Goal: Information Seeking & Learning: Learn about a topic

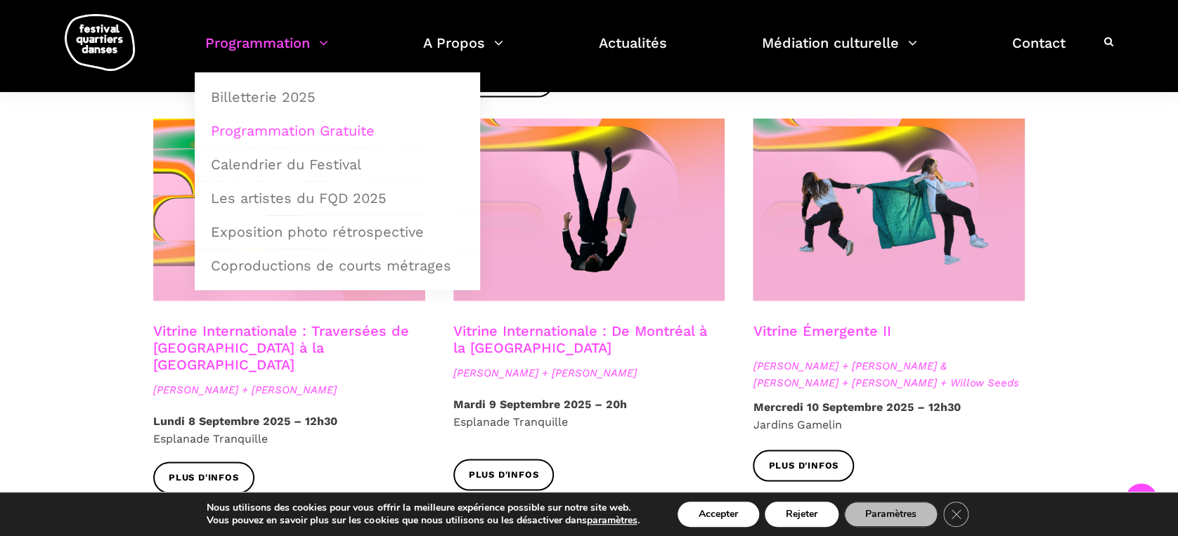
click at [287, 40] on link "Programmation" at bounding box center [266, 51] width 123 height 41
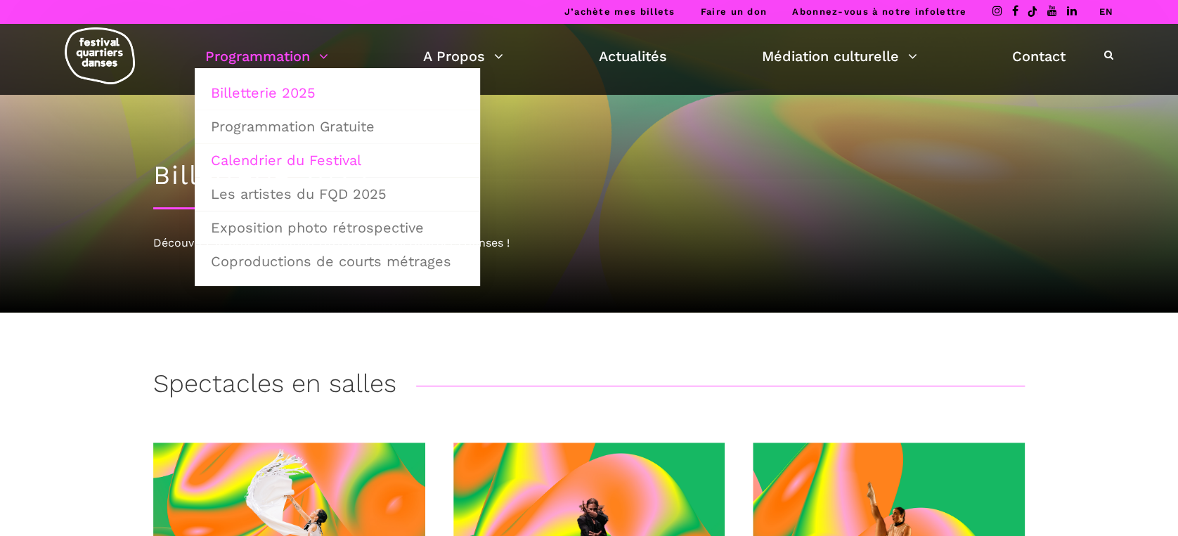
click at [311, 162] on link "Calendrier du Festival" at bounding box center [337, 160] width 270 height 32
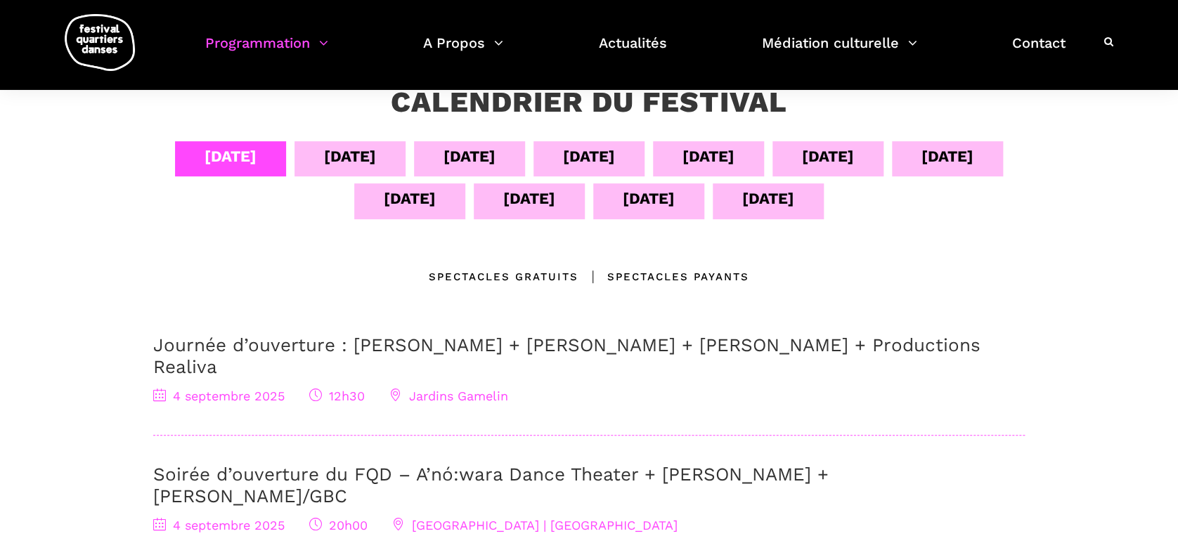
scroll to position [93, 0]
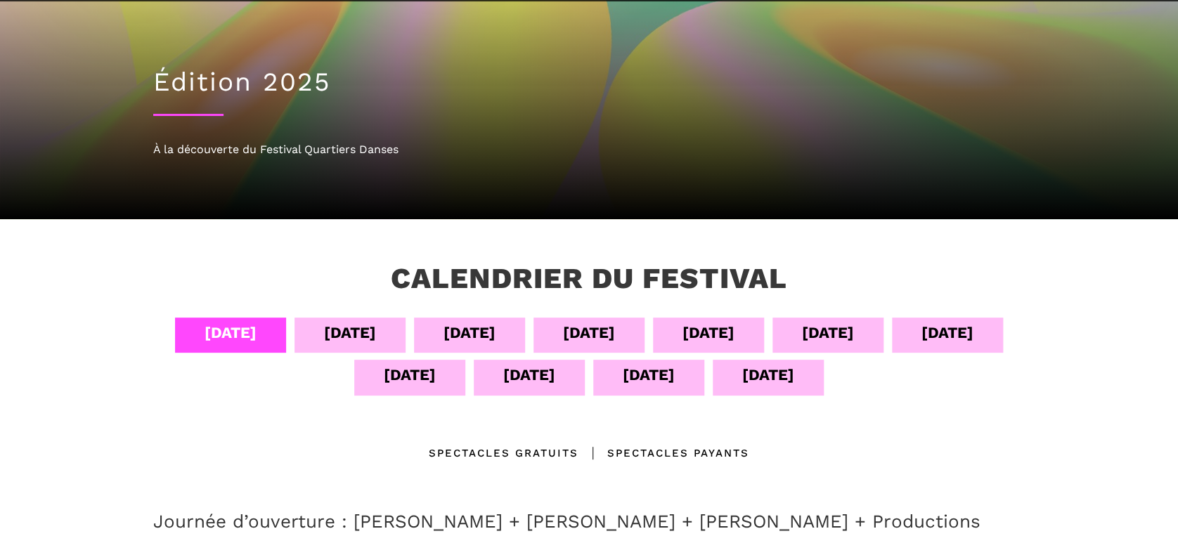
click at [728, 340] on div "[DATE]" at bounding box center [708, 332] width 52 height 25
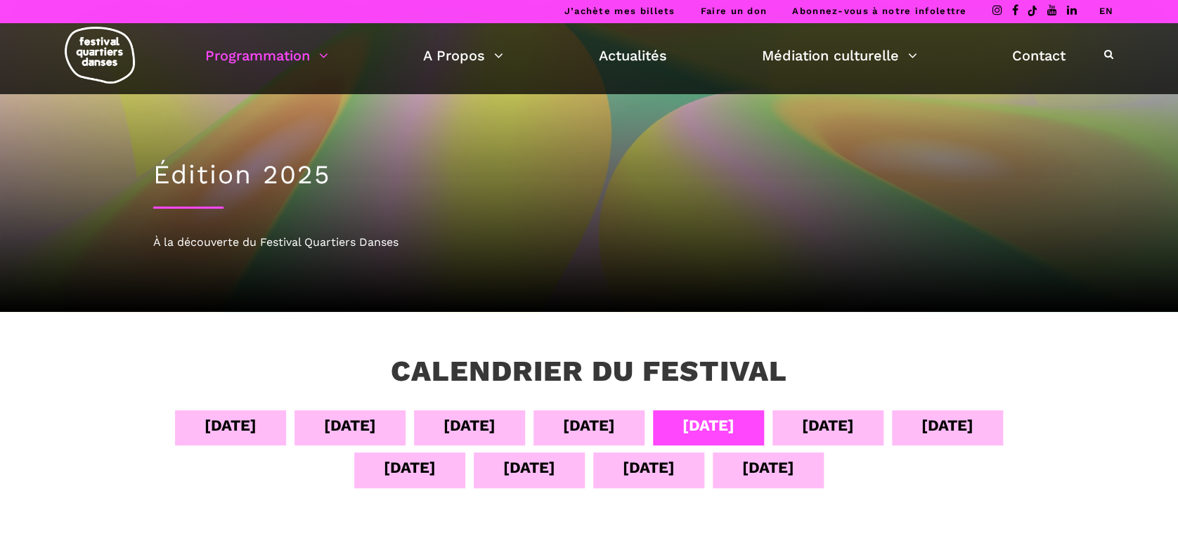
scroll to position [0, 0]
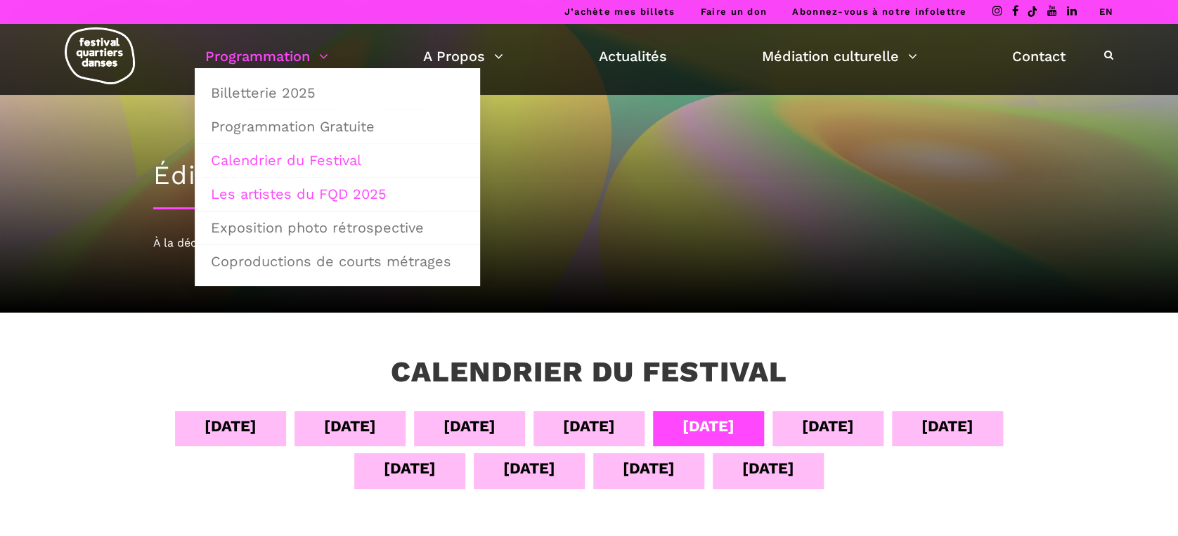
click at [365, 195] on link "Les artistes du FQD 2025" at bounding box center [337, 194] width 270 height 32
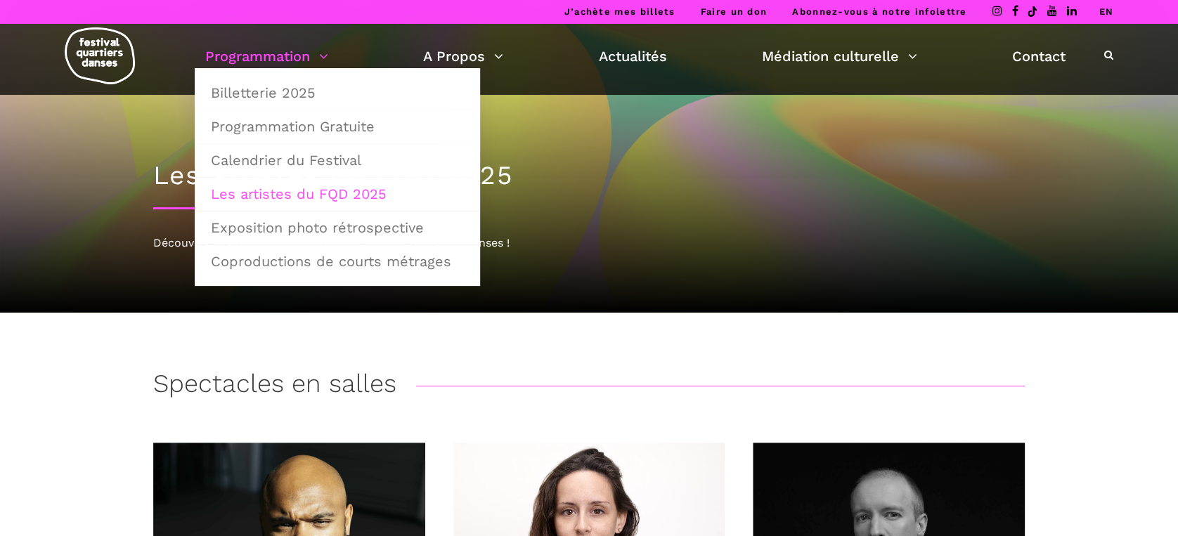
click at [287, 62] on link "Programmation" at bounding box center [266, 56] width 123 height 24
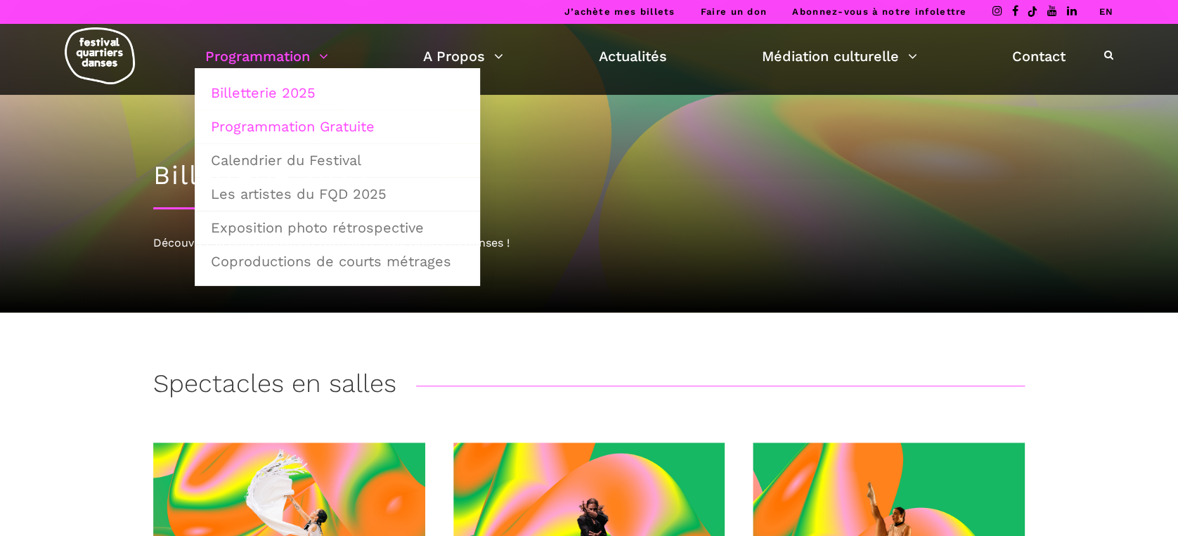
click at [278, 124] on link "Programmation Gratuite" at bounding box center [337, 126] width 270 height 32
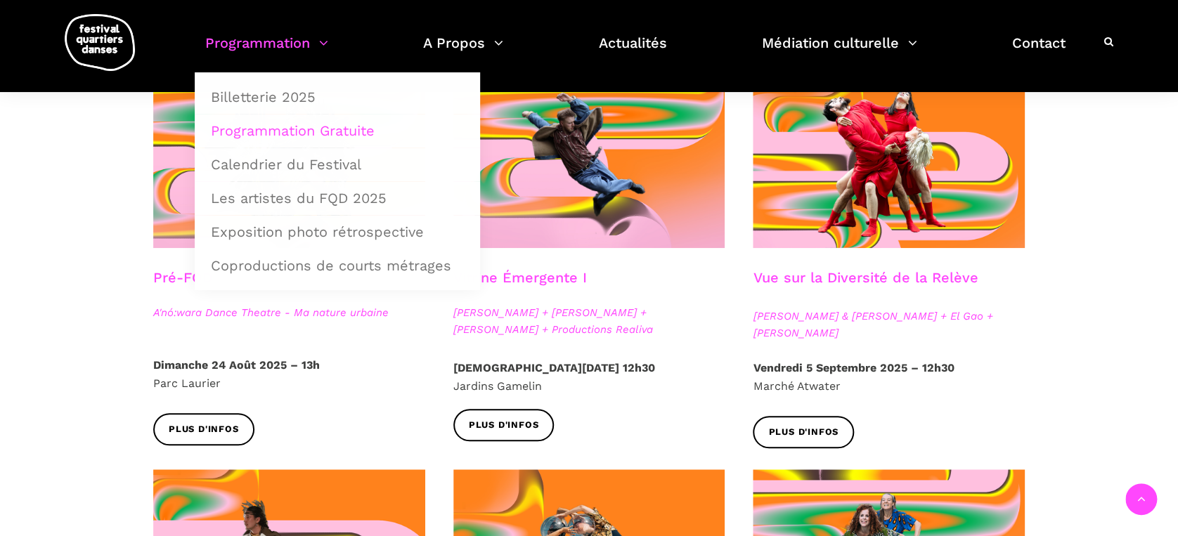
scroll to position [375, 0]
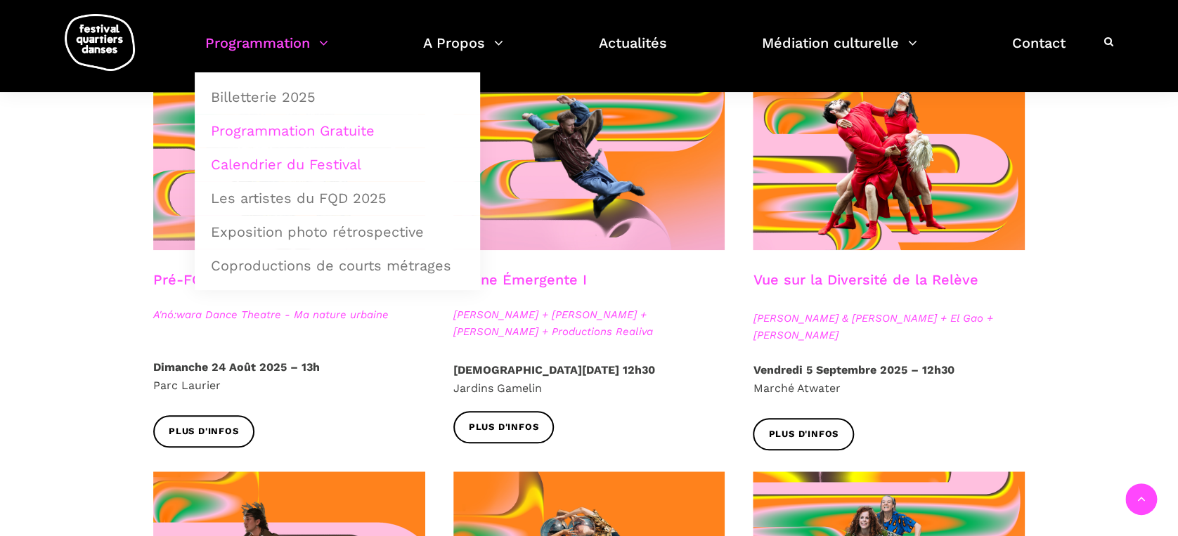
click at [313, 169] on link "Calendrier du Festival" at bounding box center [337, 164] width 270 height 32
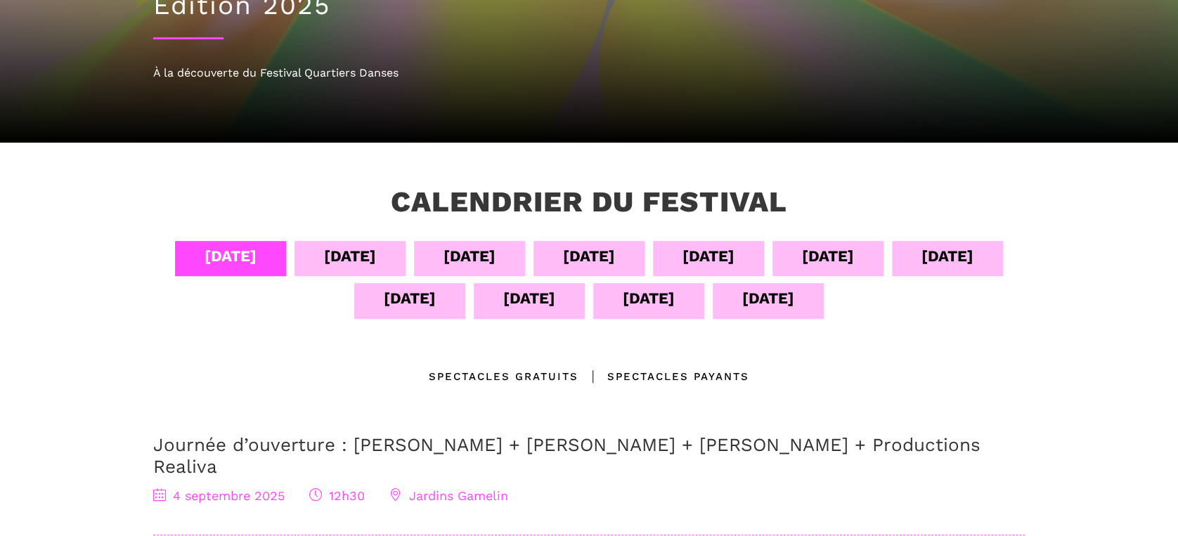
scroll to position [187, 0]
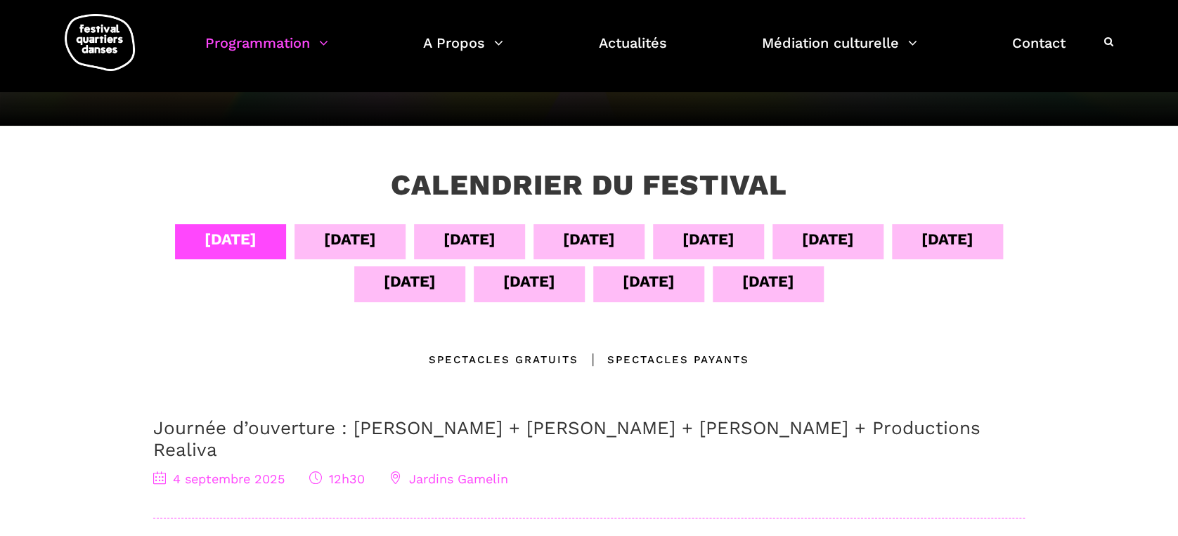
click at [695, 236] on div "[DATE]" at bounding box center [708, 239] width 52 height 25
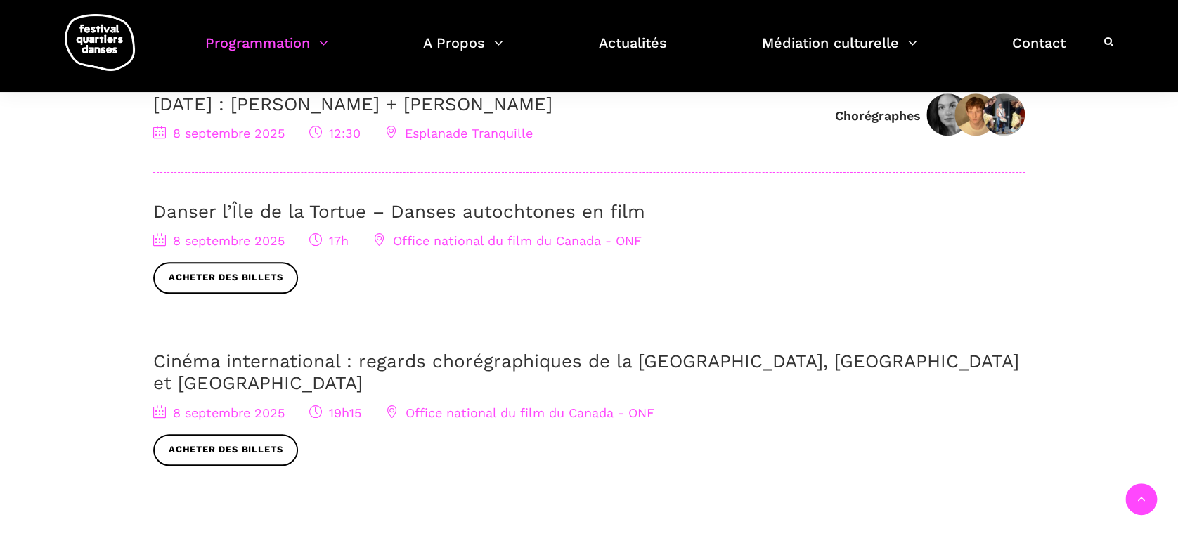
scroll to position [468, 0]
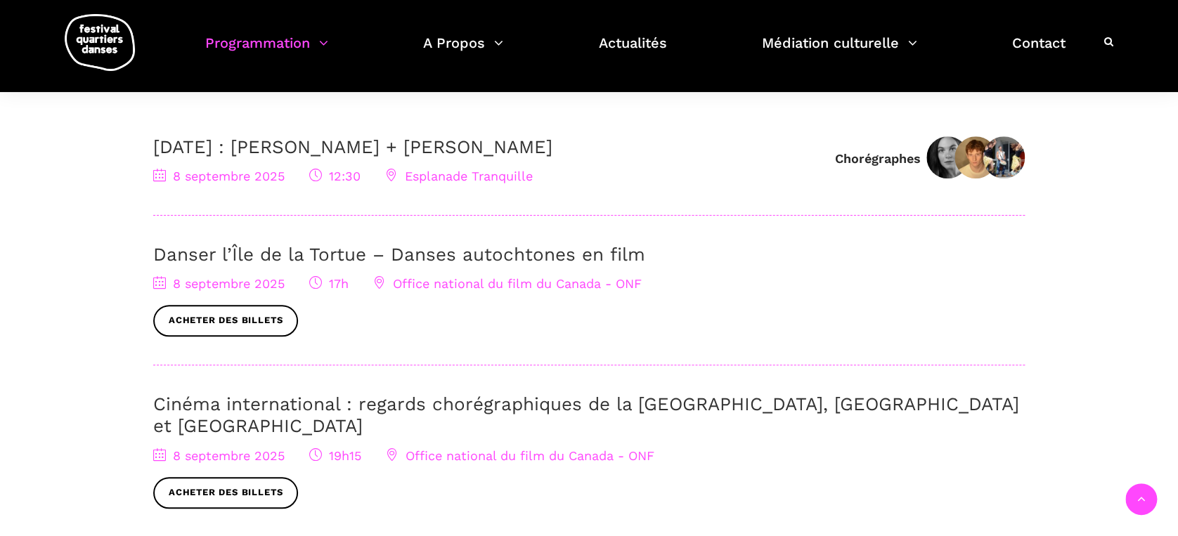
click at [477, 285] on span "Office national du film du Canada - ONF" at bounding box center [507, 283] width 268 height 15
click at [469, 249] on link "Danser l’Île de la Tortue – Danses autochtones en film" at bounding box center [399, 254] width 492 height 21
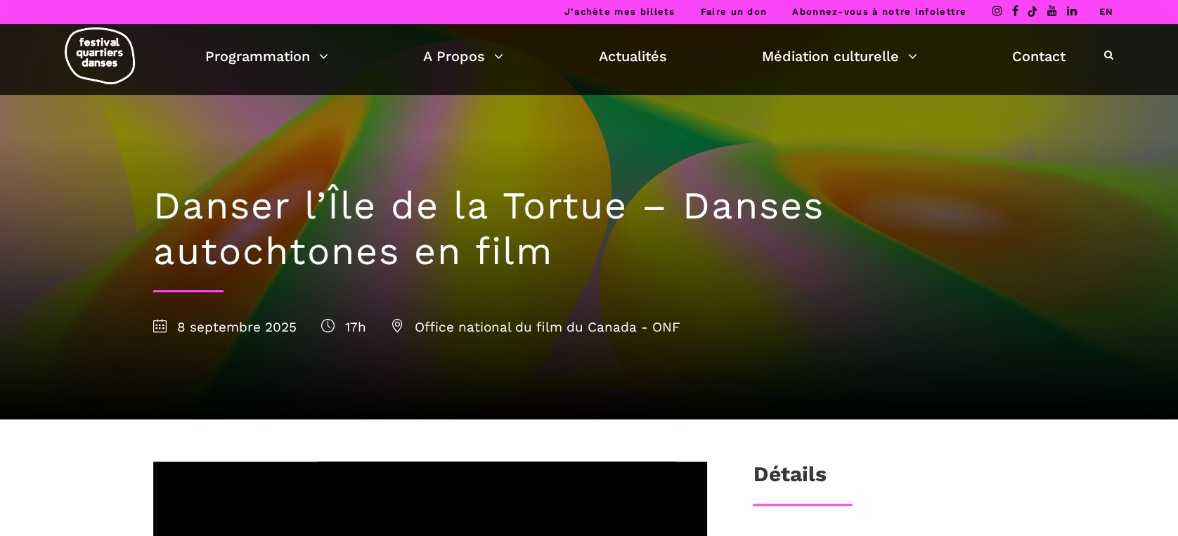
click at [1110, 56] on icon at bounding box center [1108, 55] width 9 height 10
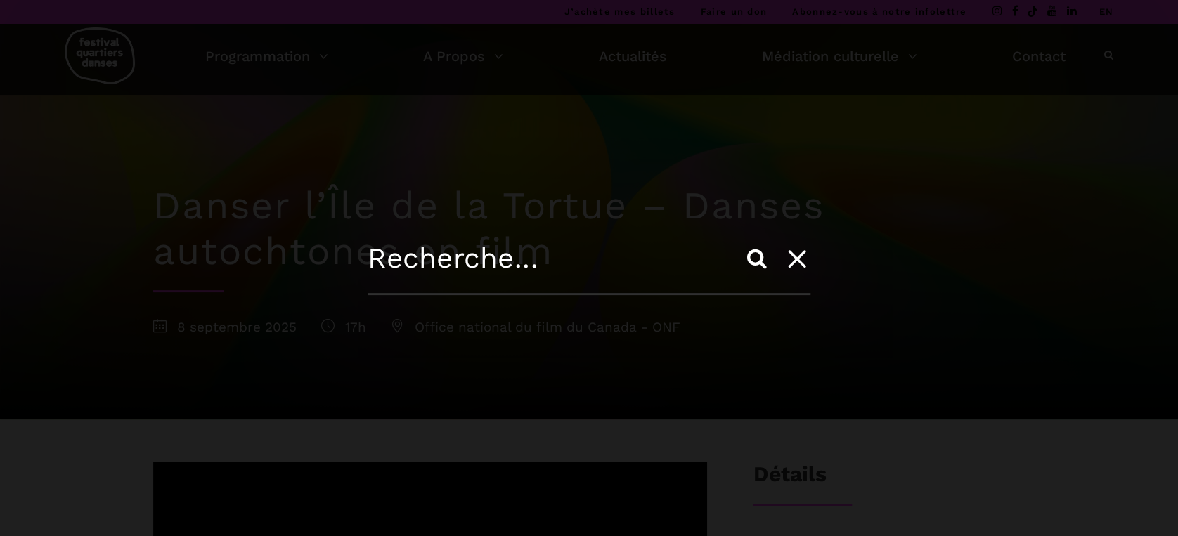
drag, startPoint x: 493, startPoint y: 246, endPoint x: 491, endPoint y: 258, distance: 12.0
click at [493, 247] on input "text" at bounding box center [589, 268] width 443 height 53
